Goal: Browse casually

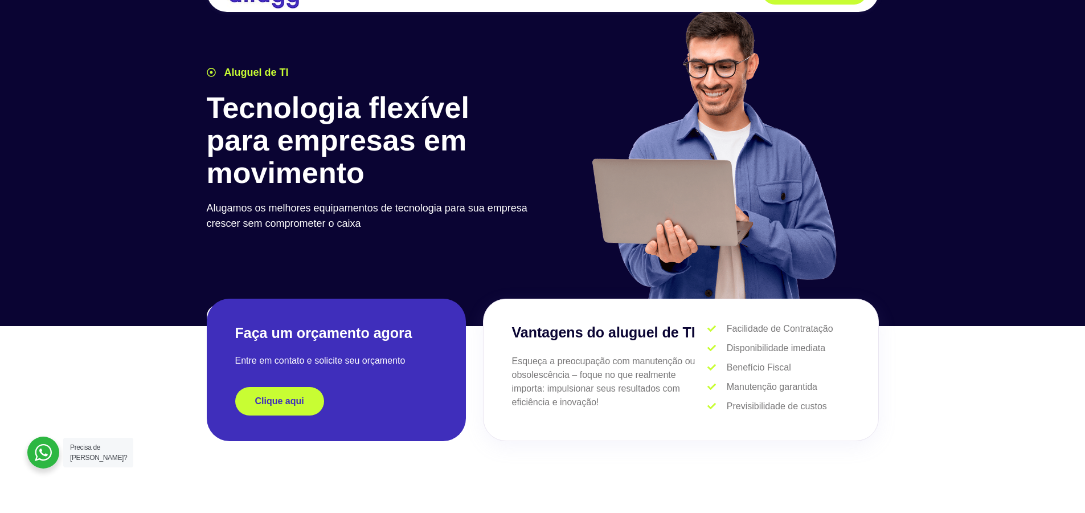
scroll to position [342, 0]
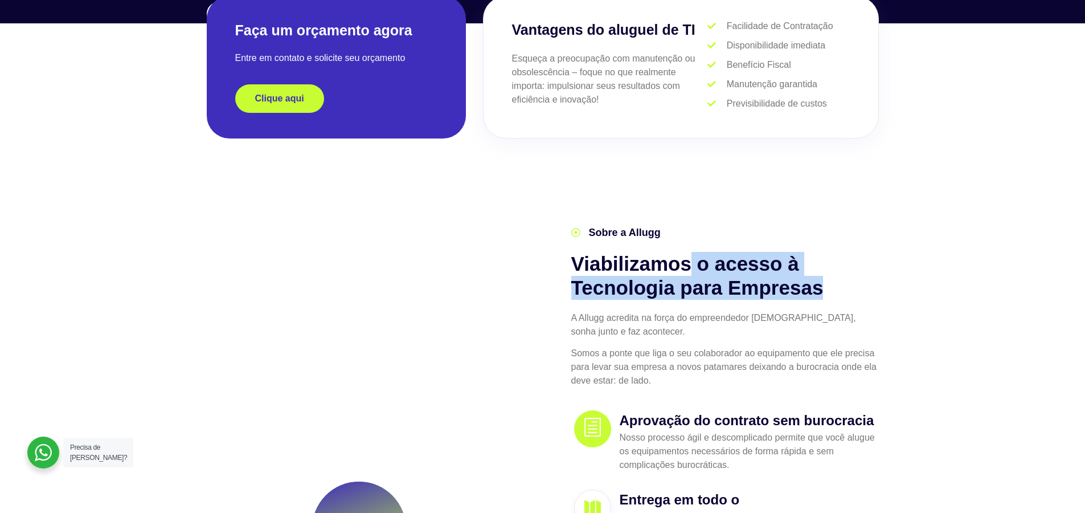
drag, startPoint x: 720, startPoint y: 268, endPoint x: 838, endPoint y: 297, distance: 121.4
click at [838, 297] on h2 "Viabilizamos o acesso à Tecnologia para Empresas" at bounding box center [725, 276] width 308 height 48
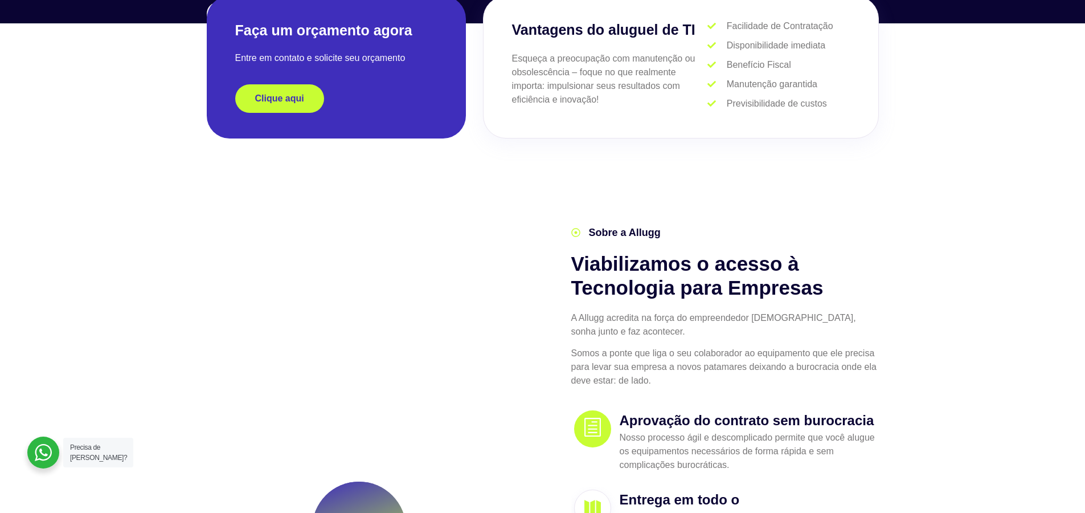
click at [948, 337] on section "1,485 + Trusted Clients 5,000 + Ativos [GEOGRAPHIC_DATA] Sobre a Allugg Viabili…" at bounding box center [542, 416] width 1085 height 474
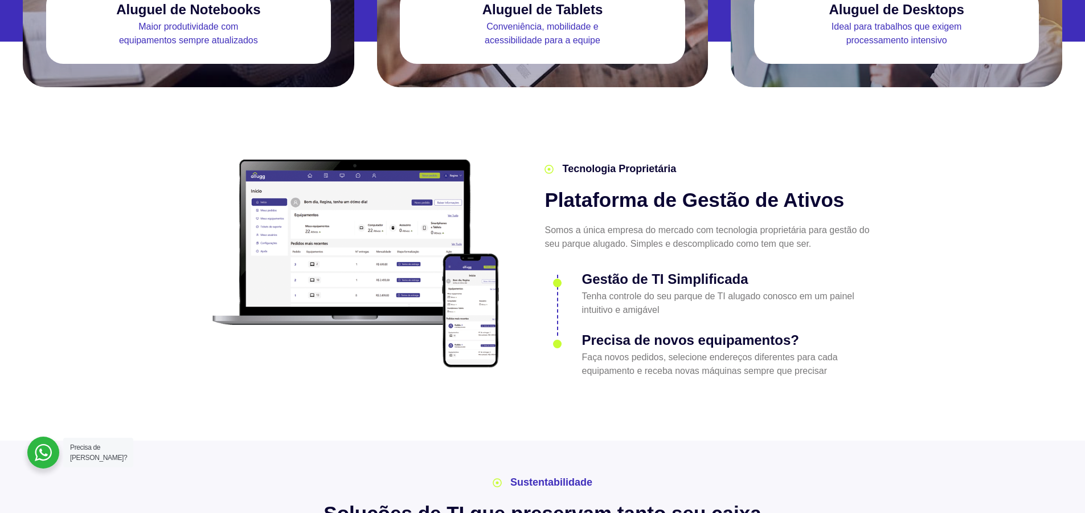
scroll to position [1508, 0]
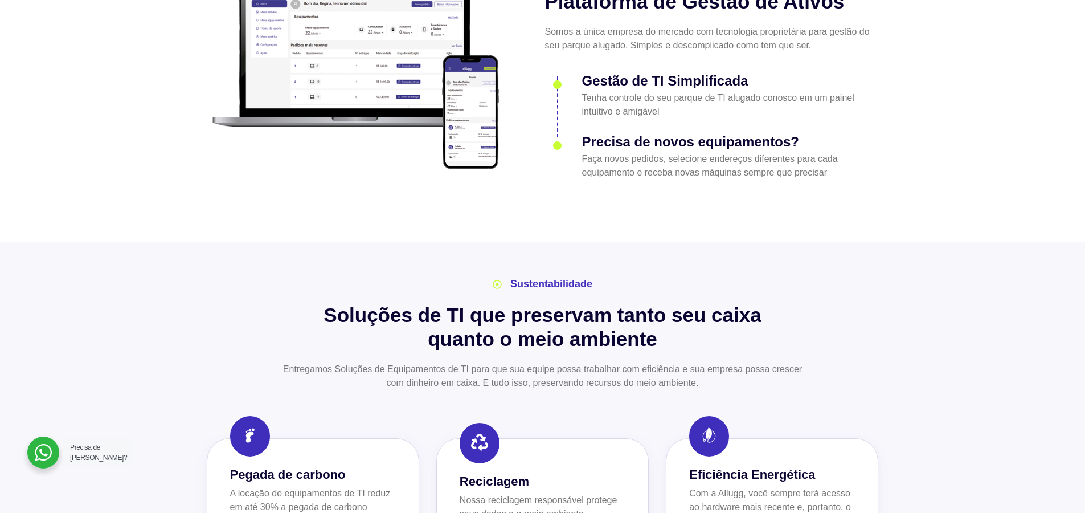
drag, startPoint x: 330, startPoint y: 293, endPoint x: 674, endPoint y: 328, distance: 345.2
click at [620, 316] on h2 "Soluções de TI que preservam tanto seu caixa quanto o meio ambiente" at bounding box center [543, 327] width 672 height 48
drag, startPoint x: 768, startPoint y: 327, endPoint x: 739, endPoint y: 327, distance: 28.5
click at [768, 327] on h2 "Soluções de TI que preservam tanto seu caixa quanto o meio ambiente" at bounding box center [543, 327] width 672 height 48
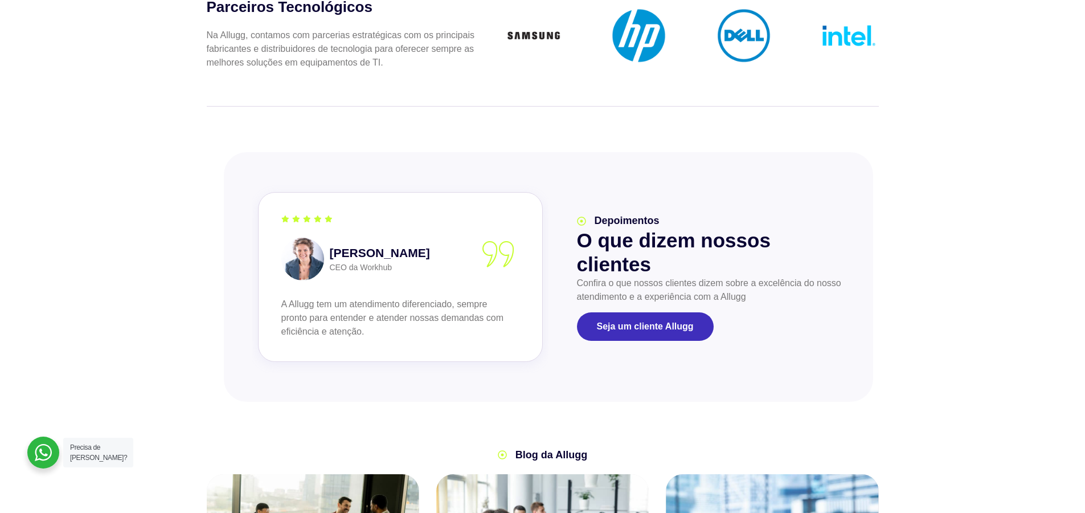
scroll to position [2606, 0]
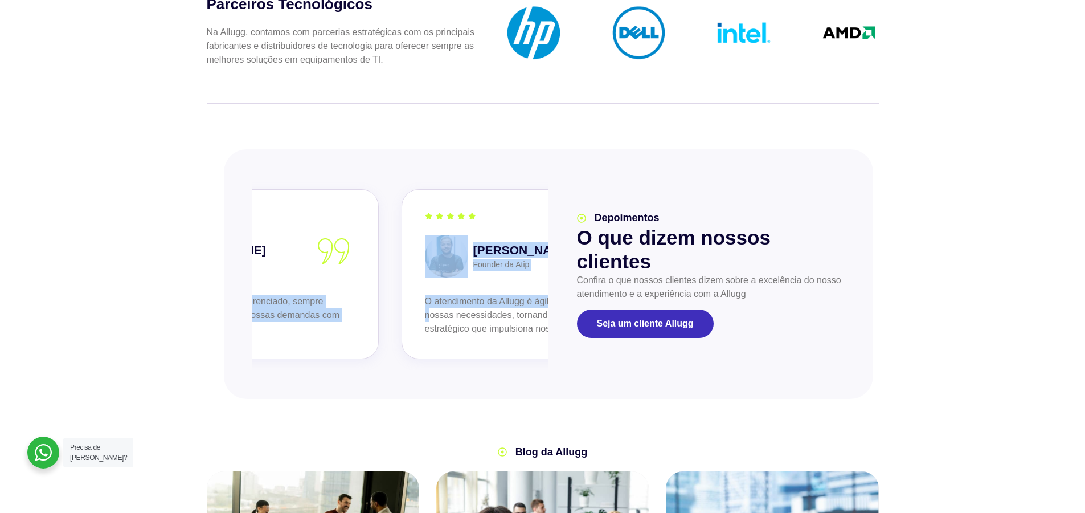
drag, startPoint x: 287, startPoint y: 284, endPoint x: 423, endPoint y: 296, distance: 136.6
click at [427, 296] on div "[PERSON_NAME] Founder da Atip O atendimento da Allugg é ágil e sob medida para …" at bounding box center [87, 274] width 1845 height 193
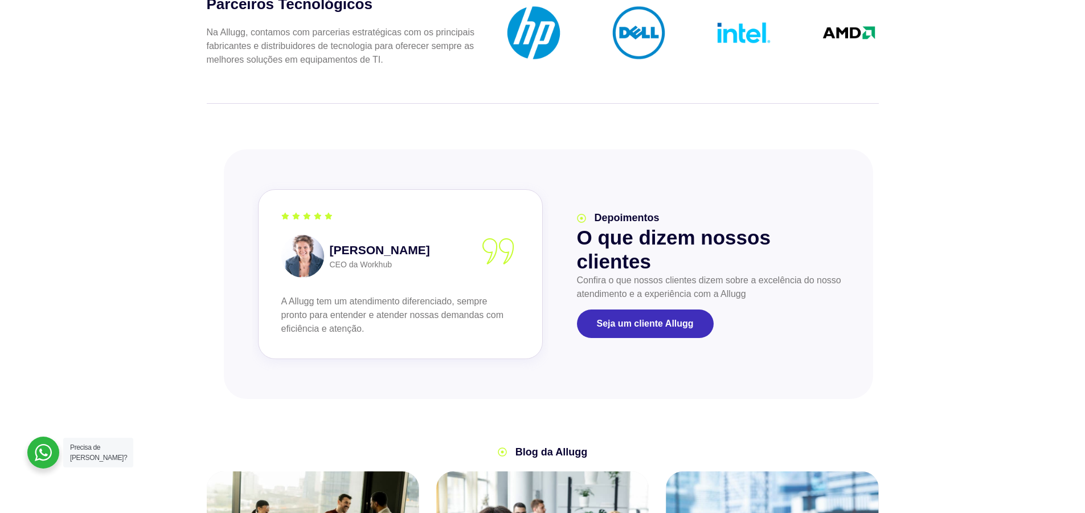
click at [953, 313] on div "slide 4 of 2 [PERSON_NAME] Founder da Atip O atendimento da Allugg é ágil e sob…" at bounding box center [542, 274] width 1085 height 272
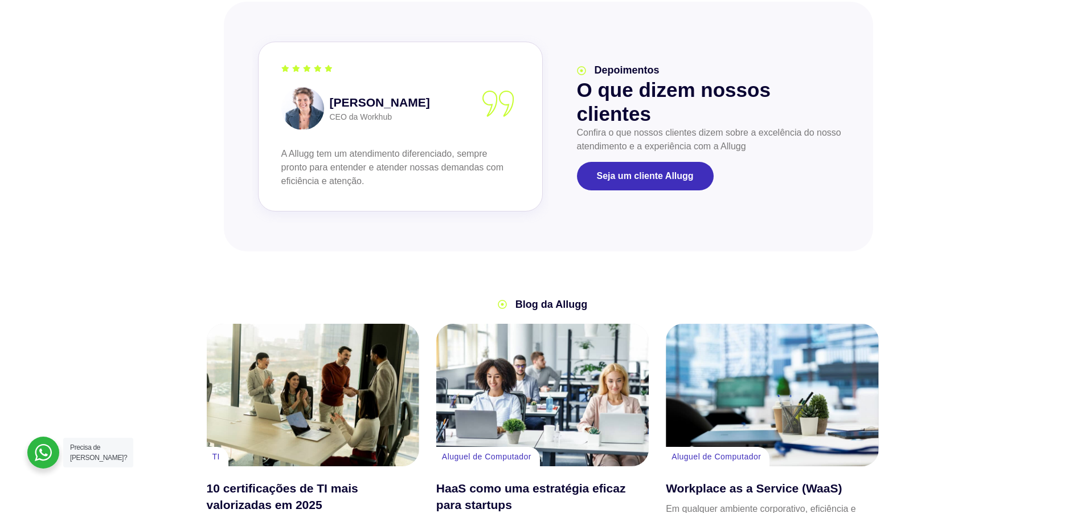
scroll to position [2838, 0]
